Goal: Task Accomplishment & Management: Use online tool/utility

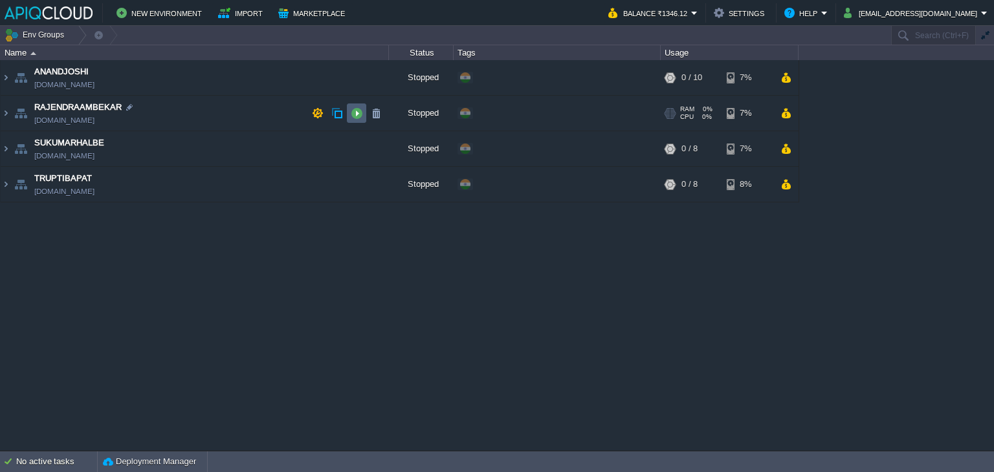
click at [348, 114] on td at bounding box center [356, 113] width 19 height 19
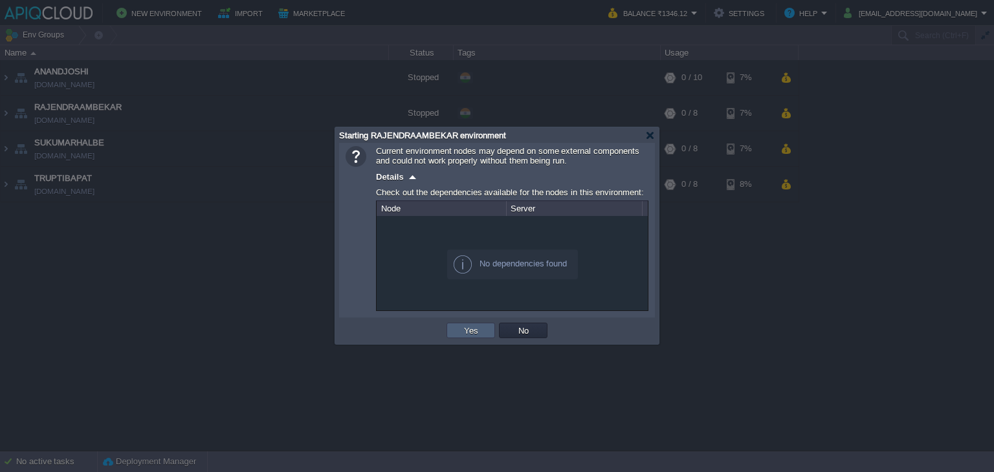
click at [468, 334] on button "Yes" at bounding box center [471, 331] width 22 height 12
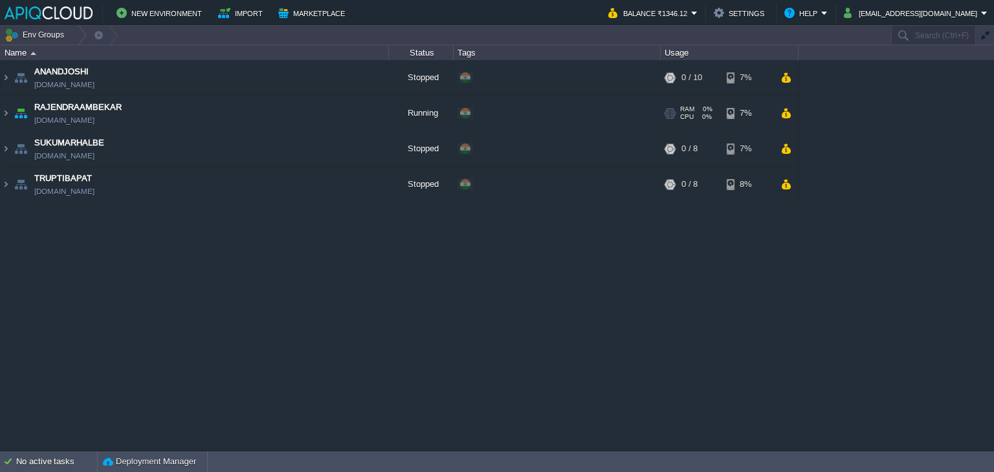
click at [226, 105] on td "RAJENDRAAMBEKAR [DOMAIN_NAME]" at bounding box center [195, 114] width 388 height 36
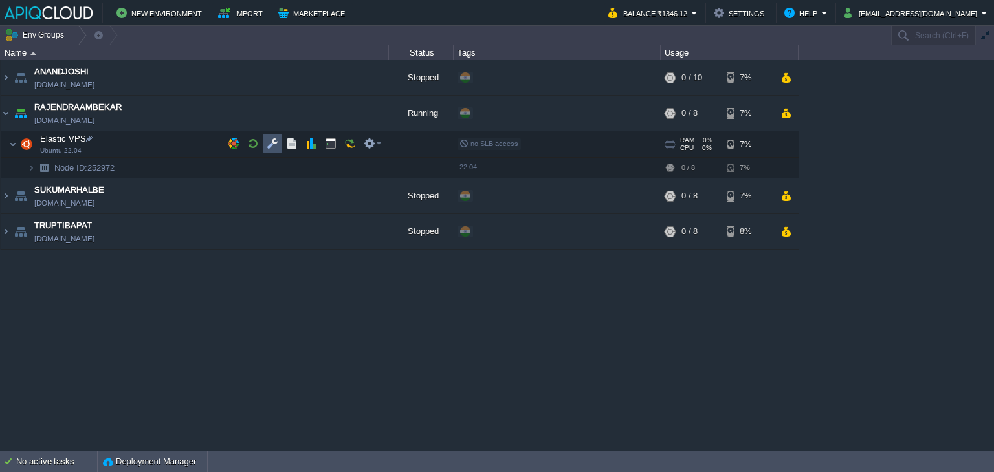
click at [270, 141] on button "button" at bounding box center [273, 144] width 12 height 12
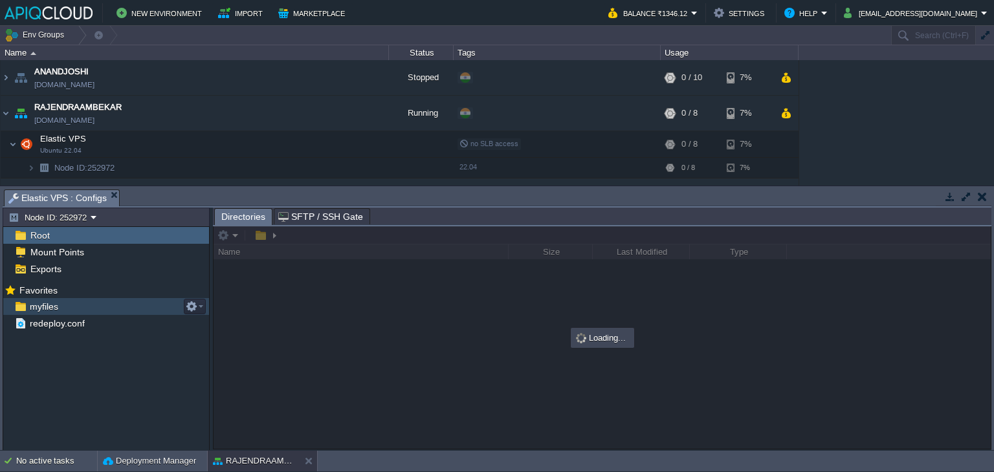
click at [41, 298] on div "myfiles" at bounding box center [106, 306] width 206 height 17
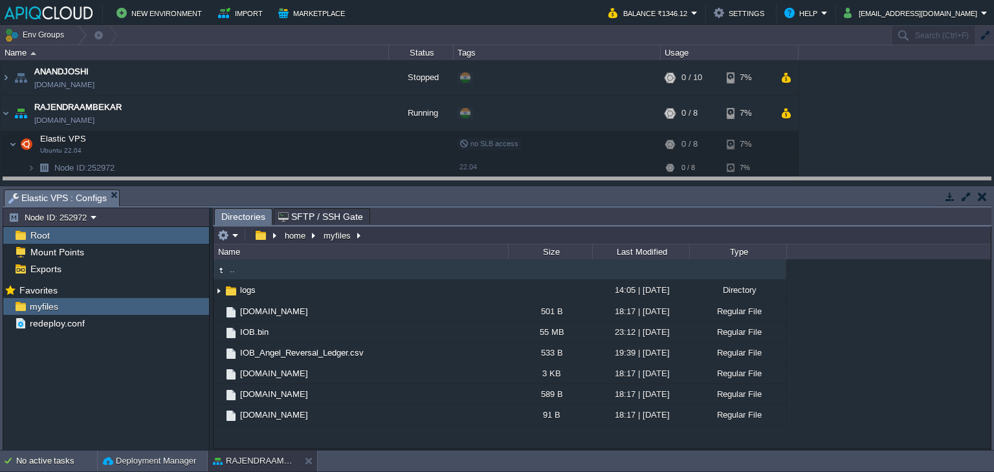
drag, startPoint x: 473, startPoint y: 194, endPoint x: 476, endPoint y: 182, distance: 12.7
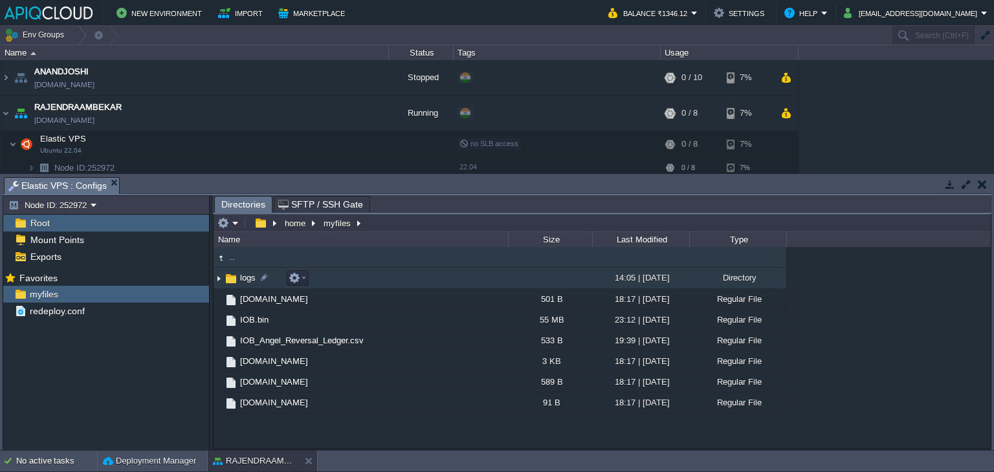
click at [216, 275] on img at bounding box center [219, 279] width 10 height 20
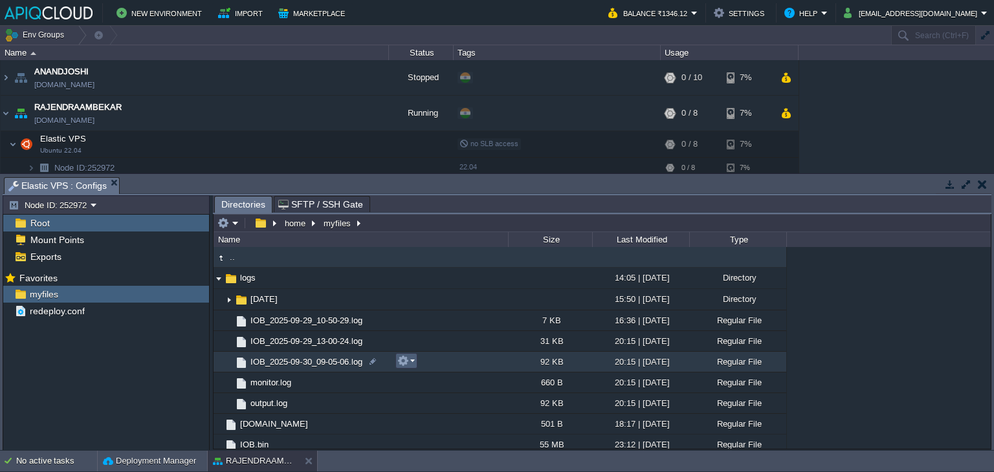
click at [412, 361] on em at bounding box center [405, 361] width 17 height 12
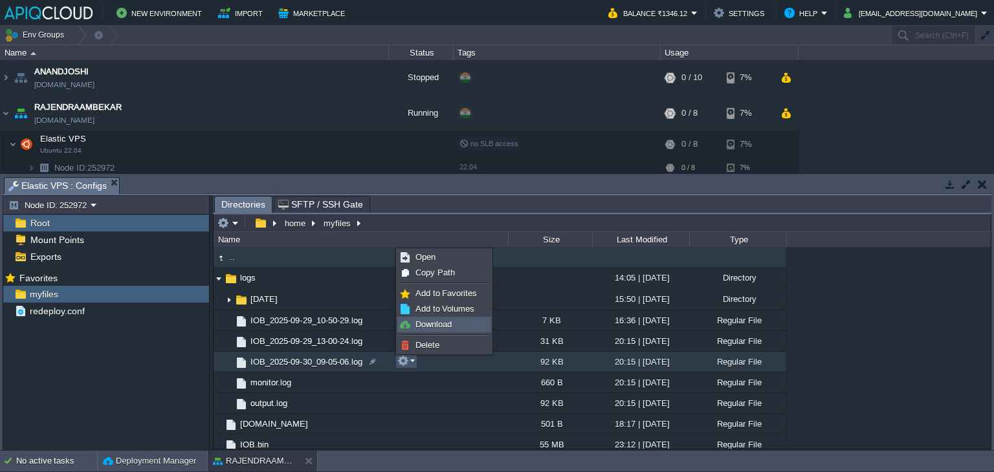
click at [430, 322] on span "Download" at bounding box center [434, 325] width 36 height 10
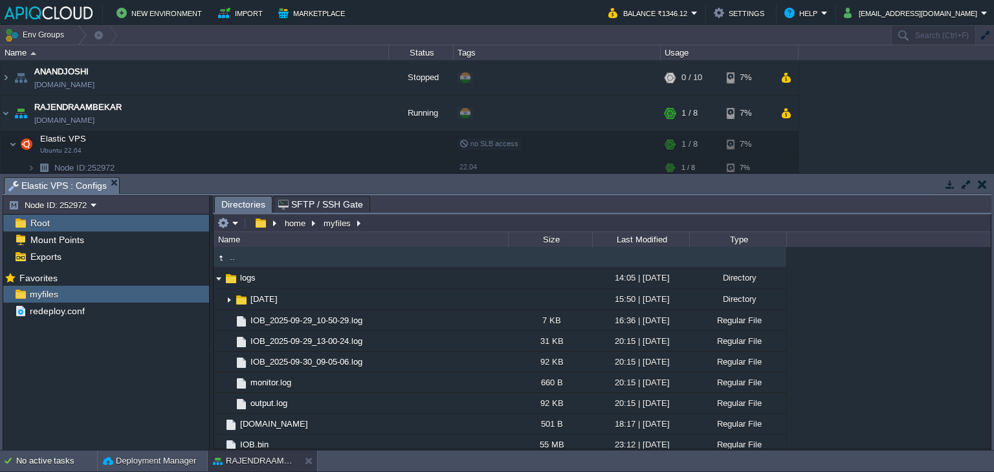
click at [983, 186] on button "button" at bounding box center [982, 185] width 9 height 12
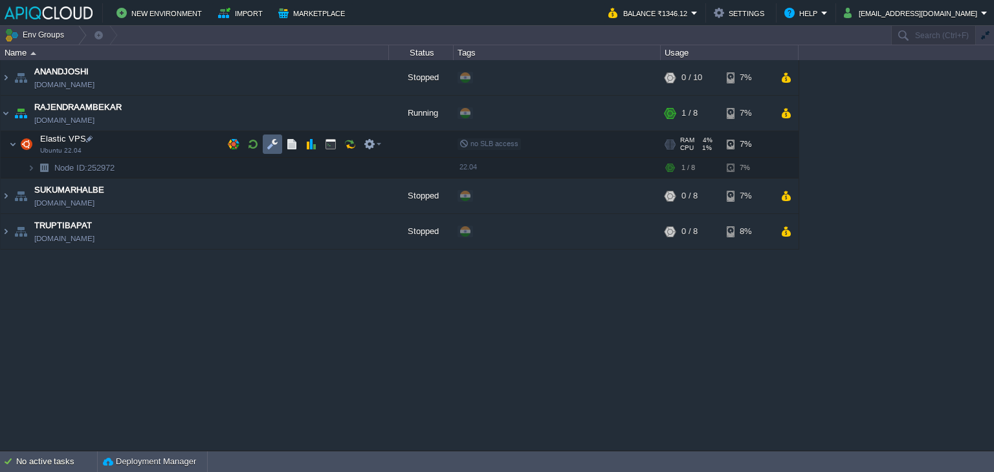
click at [272, 142] on button "button" at bounding box center [273, 145] width 12 height 12
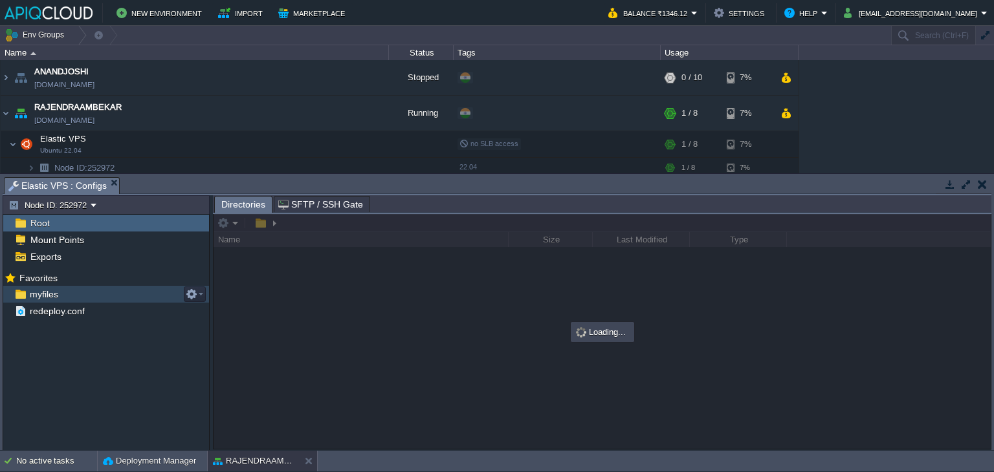
click at [41, 300] on span "myfiles" at bounding box center [43, 295] width 33 height 12
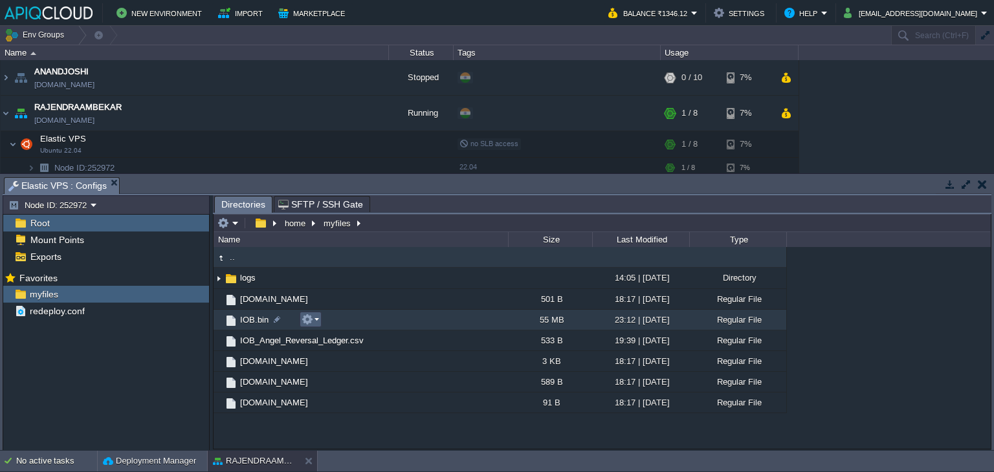
click at [314, 316] on em at bounding box center [310, 320] width 17 height 12
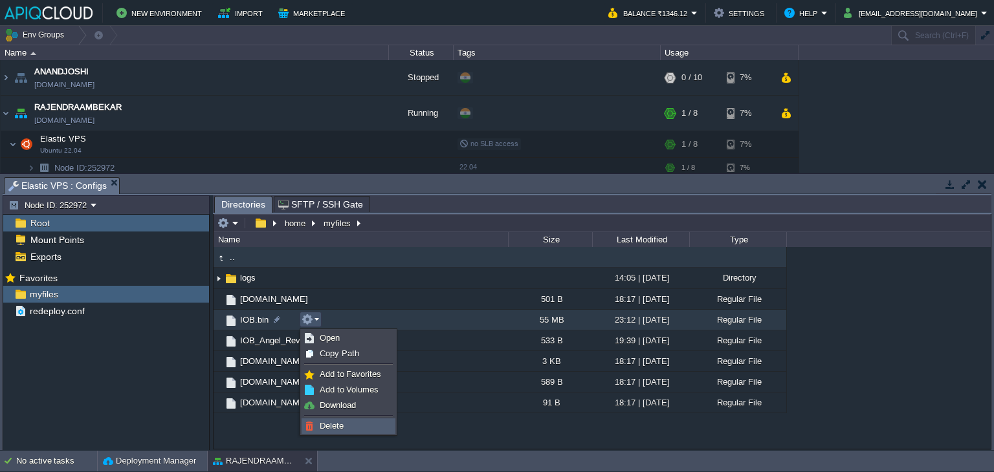
click at [336, 425] on span "Delete" at bounding box center [332, 426] width 24 height 10
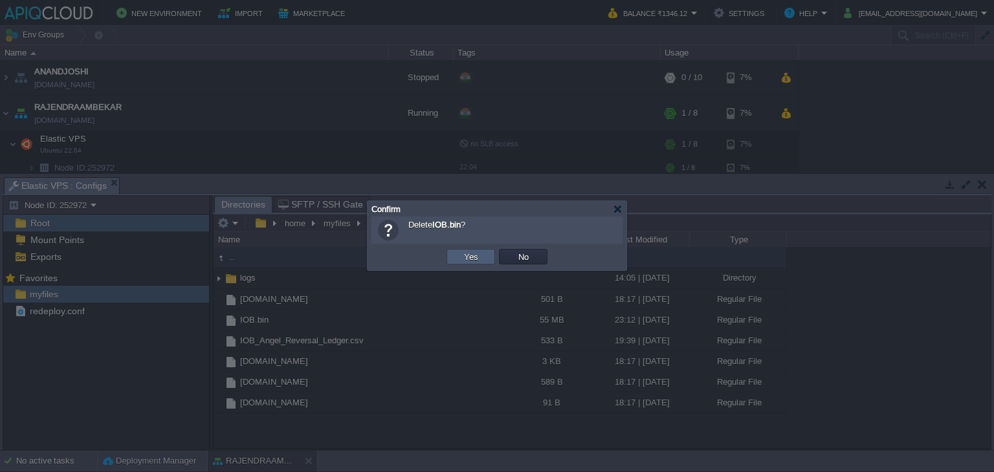
click at [487, 258] on td "Yes" at bounding box center [471, 257] width 49 height 16
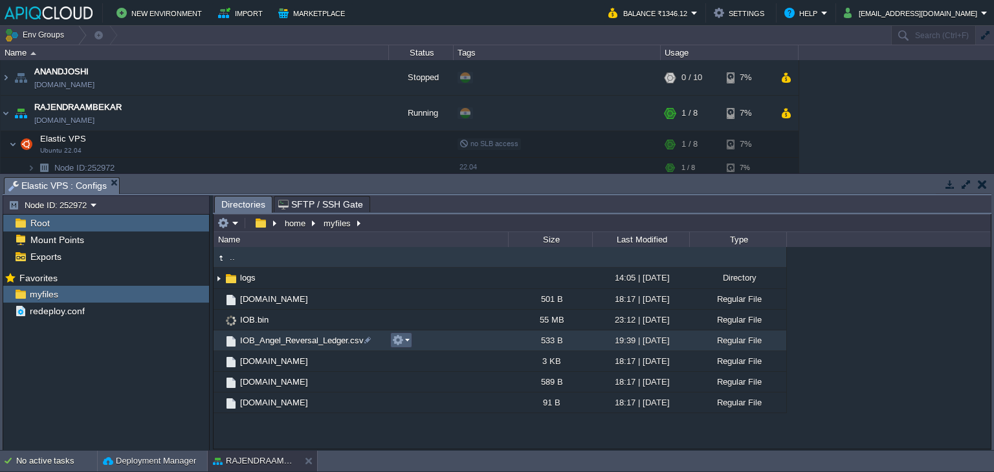
click at [396, 339] on button "button" at bounding box center [398, 341] width 12 height 12
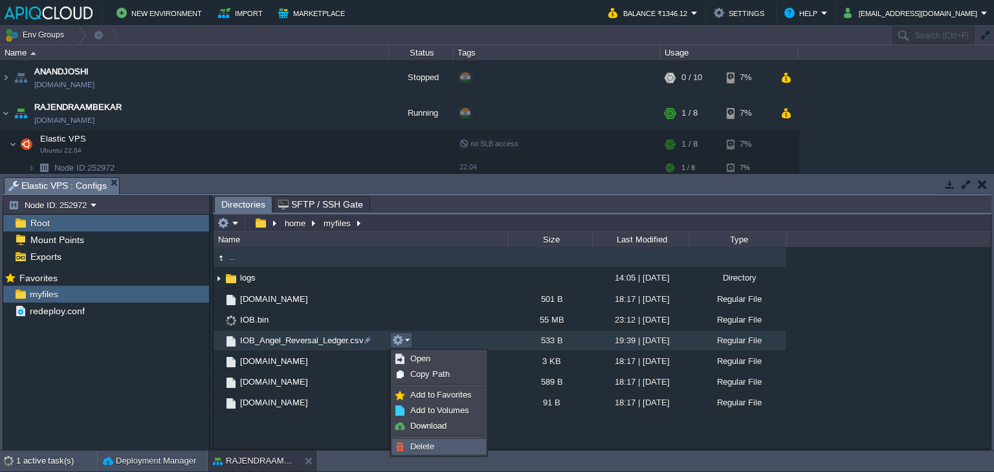
click at [428, 445] on span "Delete" at bounding box center [422, 447] width 24 height 10
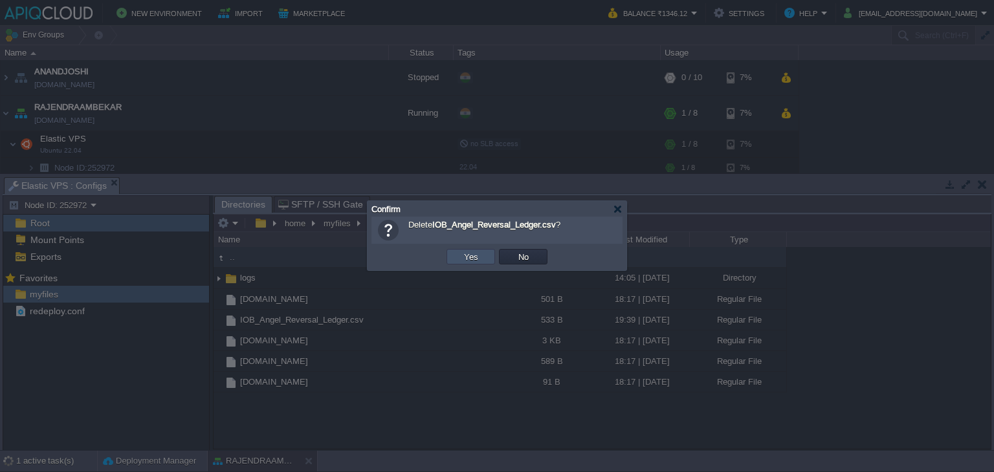
click at [468, 256] on button "Yes" at bounding box center [471, 257] width 22 height 12
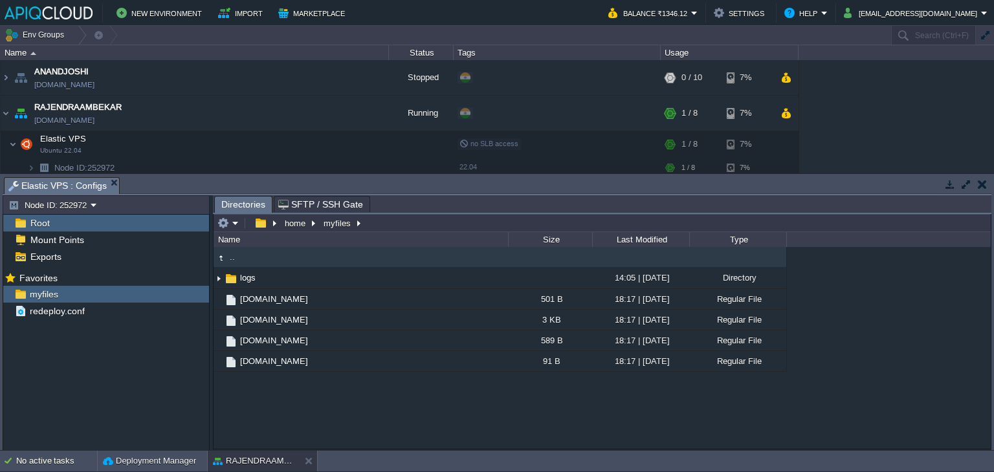
click at [984, 184] on button "button" at bounding box center [982, 185] width 9 height 12
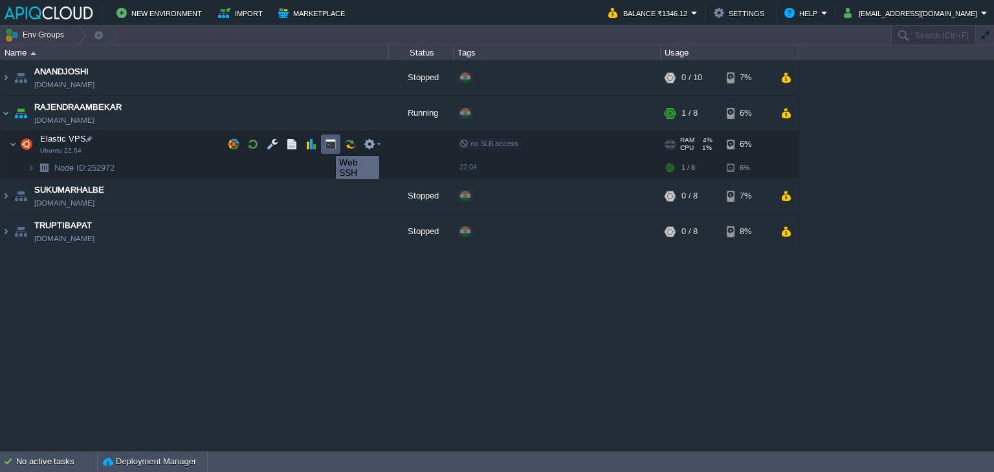
click at [329, 143] on button "button" at bounding box center [331, 145] width 12 height 12
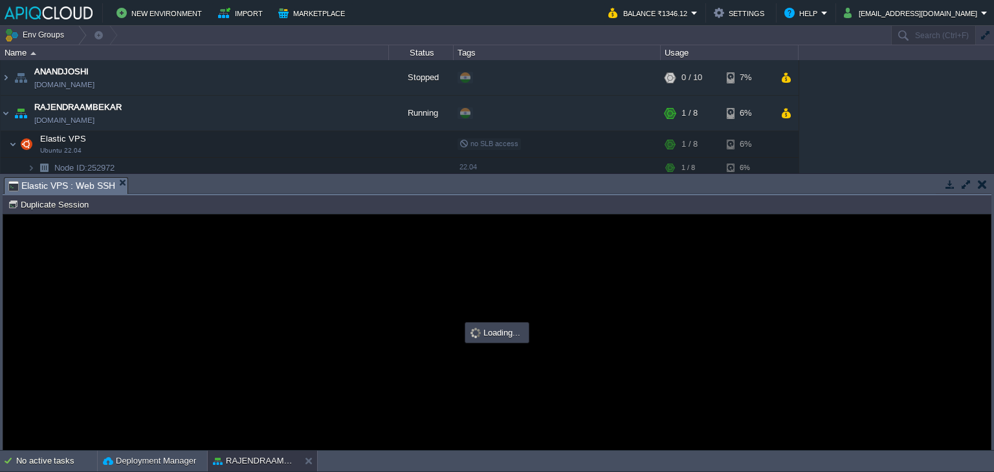
type input "#000000"
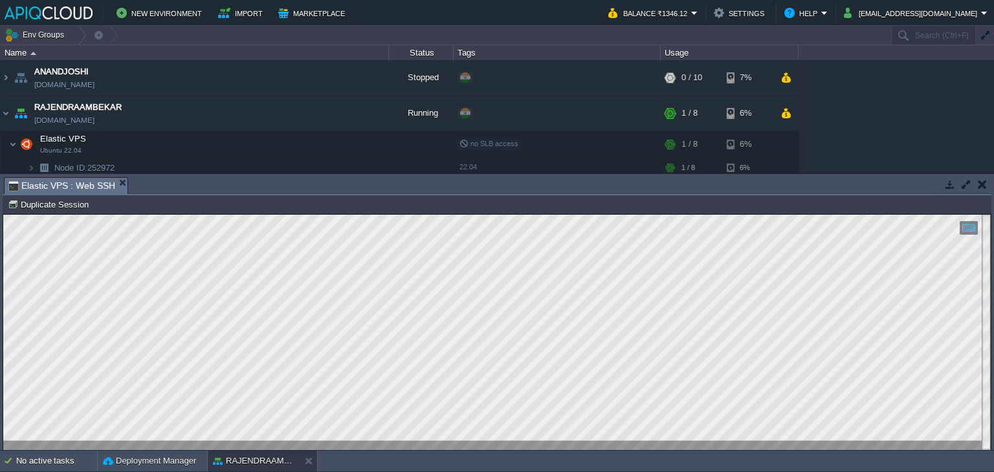
click at [981, 182] on button "button" at bounding box center [982, 185] width 9 height 12
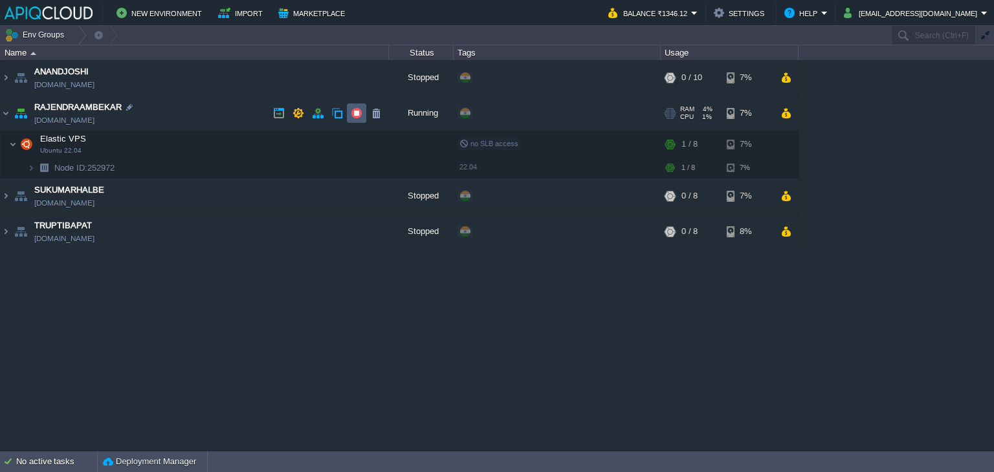
click at [358, 112] on button "button" at bounding box center [357, 113] width 12 height 12
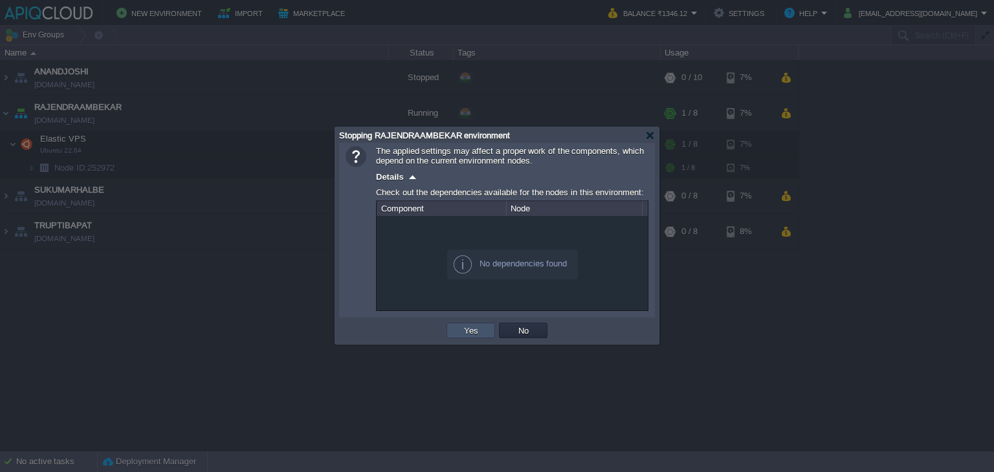
click at [471, 329] on button "Yes" at bounding box center [471, 331] width 22 height 12
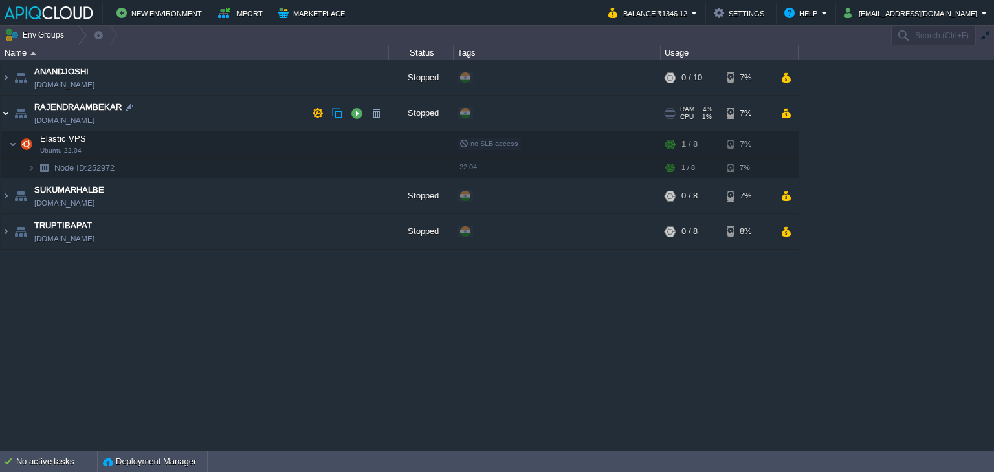
click at [6, 115] on img at bounding box center [6, 113] width 10 height 35
